Goal: Task Accomplishment & Management: Manage account settings

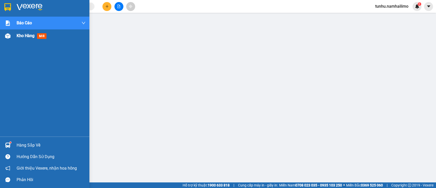
click at [28, 37] on span "Kho hàng" at bounding box center [26, 35] width 18 height 5
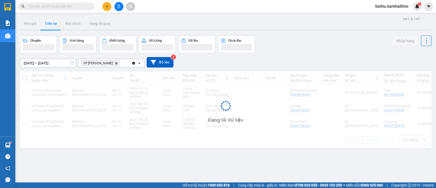
click at [115, 63] on icon "VP Phạm Ngũ Lão, close by backspace" at bounding box center [116, 63] width 2 height 2
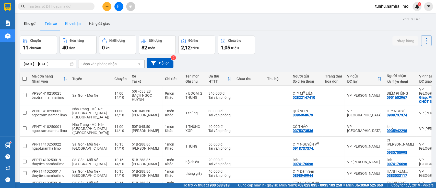
click at [73, 23] on button "Kho nhận" at bounding box center [73, 23] width 24 height 12
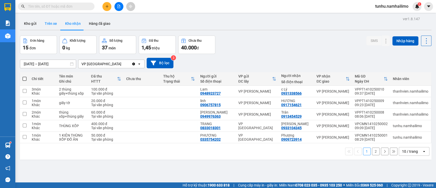
click at [51, 20] on button "Trên xe" at bounding box center [51, 23] width 20 height 12
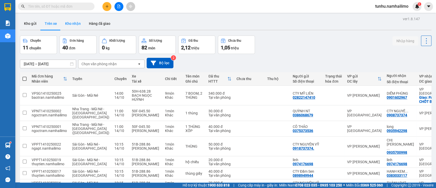
click at [74, 26] on button "Kho nhận" at bounding box center [73, 23] width 24 height 12
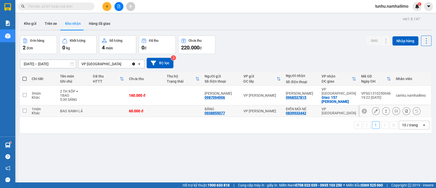
click at [25, 108] on input "checkbox" at bounding box center [25, 110] width 4 height 4
checkbox input "true"
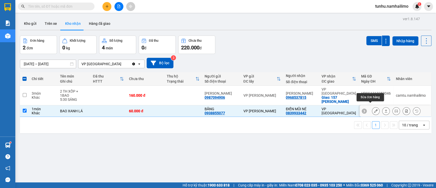
click at [374, 109] on icon at bounding box center [376, 111] width 4 height 4
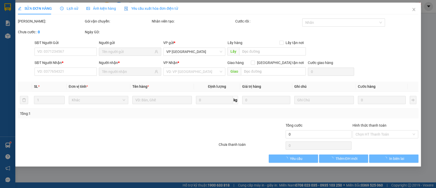
type input "0938855077"
type input "BĂNG"
type input "0839933442"
type input "ĐIỀN MŨI NÉ"
type input "60.000"
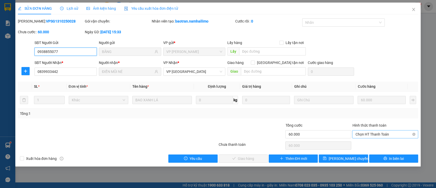
click at [368, 133] on span "Chọn HT Thanh Toán" at bounding box center [385, 134] width 60 height 8
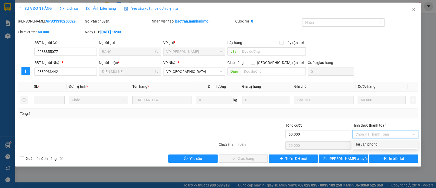
click at [368, 140] on div "Tại văn phòng" at bounding box center [385, 144] width 66 height 8
type input "0"
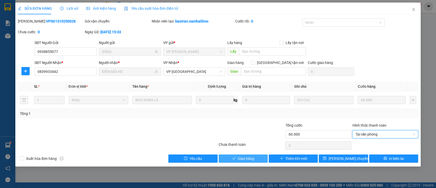
click at [243, 157] on span "Giao hàng" at bounding box center [246, 158] width 16 height 6
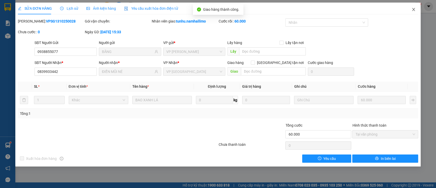
click at [415, 9] on span "Close" at bounding box center [413, 10] width 14 height 14
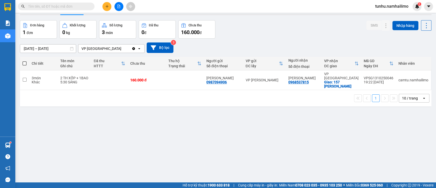
scroll to position [23, 0]
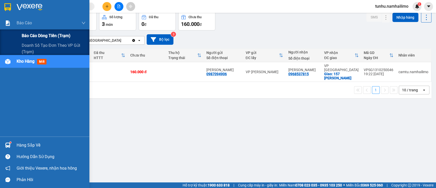
click at [40, 32] on div "Báo cáo dòng tiền (trạm)" at bounding box center [54, 35] width 64 height 13
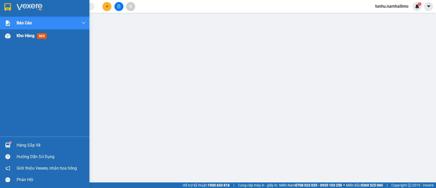
click at [31, 33] on span "Kho hàng" at bounding box center [26, 35] width 18 height 5
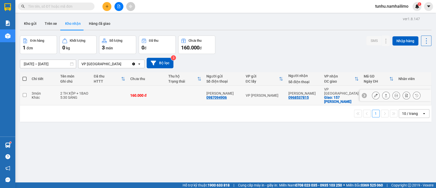
click at [23, 93] on input "checkbox" at bounding box center [25, 95] width 4 height 4
checkbox input "true"
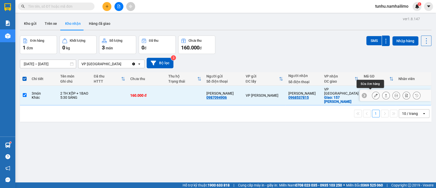
click at [374, 93] on icon at bounding box center [376, 95] width 4 height 4
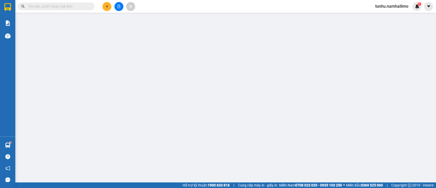
type input "0987094906"
type input "[PERSON_NAME]"
type input "0968537815"
type input "[PERSON_NAME]"
checkbox input "true"
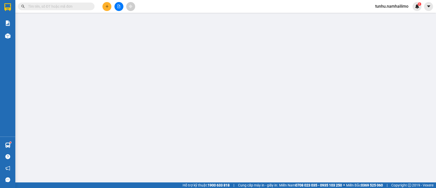
type input "157 [PERSON_NAME]"
type input "10.000"
type input "160.000"
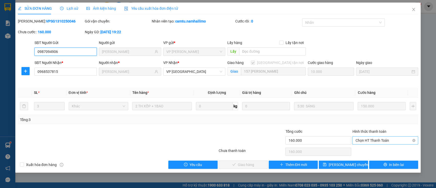
click at [378, 139] on span "Chọn HT Thanh Toán" at bounding box center [385, 140] width 60 height 8
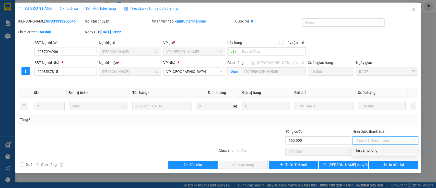
click at [377, 151] on div "Tại văn phòng" at bounding box center [385, 150] width 60 height 6
type input "0"
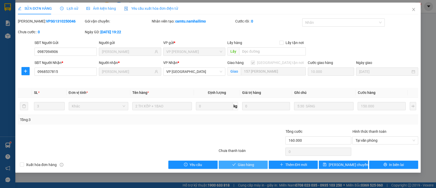
click at [248, 162] on span "Giao hàng" at bounding box center [246, 165] width 16 height 6
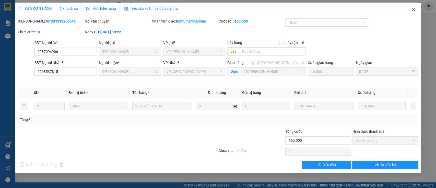
click at [414, 8] on icon "close" at bounding box center [413, 9] width 3 height 3
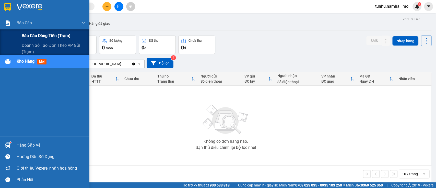
click at [50, 33] on span "Báo cáo dòng tiền (trạm)" at bounding box center [46, 35] width 49 height 6
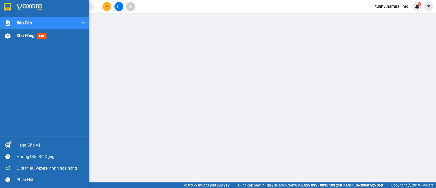
click at [36, 35] on div "Kho hàng mới" at bounding box center [33, 35] width 32 height 6
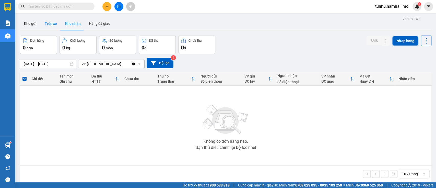
click at [47, 22] on button "Trên xe" at bounding box center [51, 23] width 20 height 12
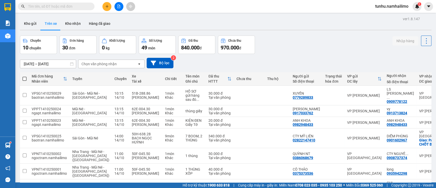
click at [112, 63] on div "Chọn văn phòng nhận" at bounding box center [98, 63] width 35 height 5
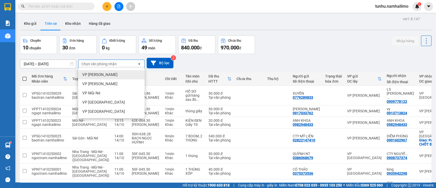
click at [113, 74] on span "VP [PERSON_NAME]" at bounding box center [99, 74] width 35 height 5
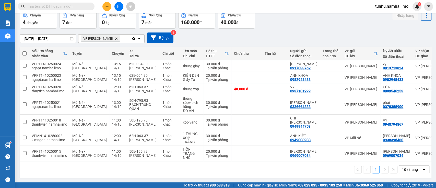
scroll to position [39, 0]
click at [372, 172] on button "1" at bounding box center [376, 169] width 8 height 8
